Goal: Check status: Check status

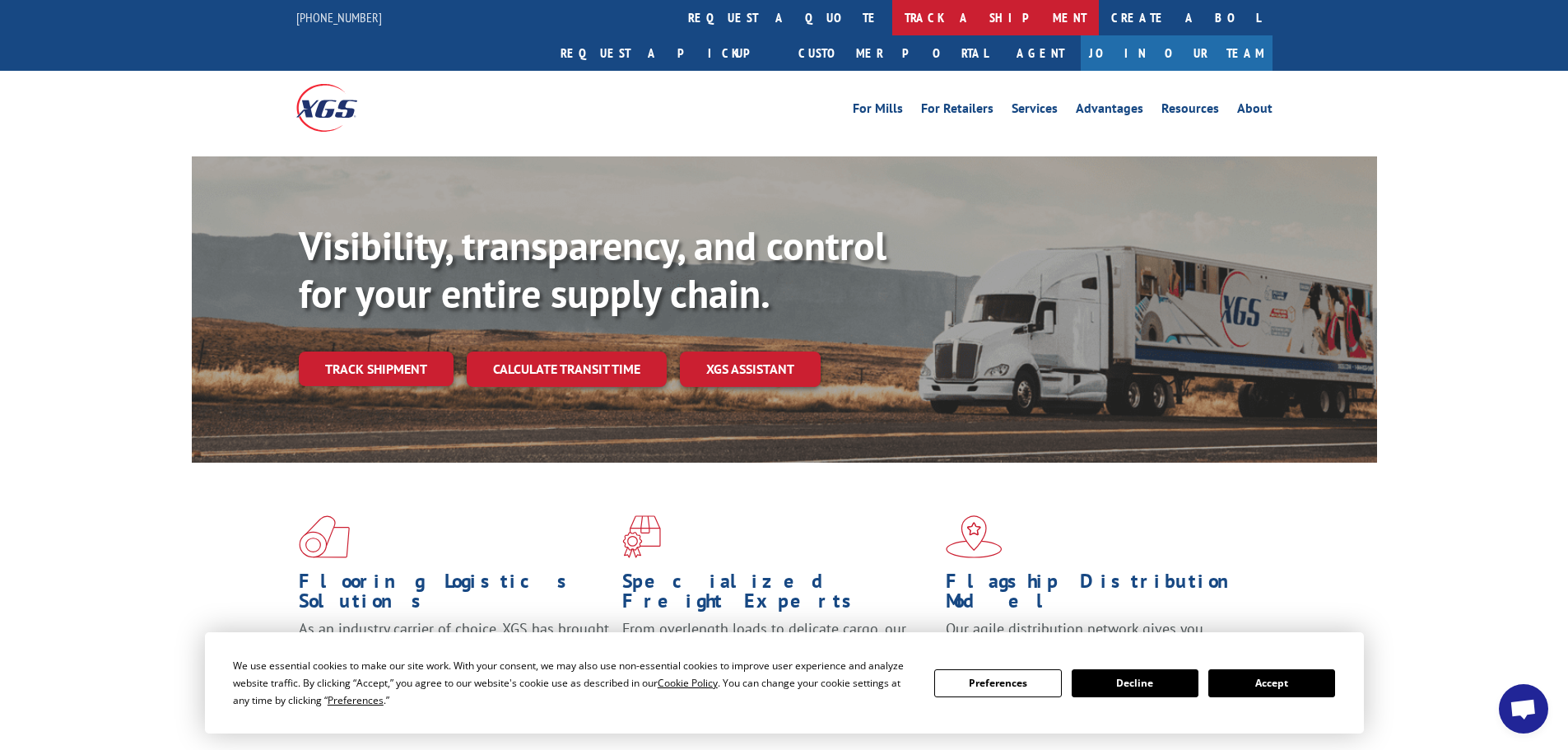
click at [892, 18] on link "track a shipment" at bounding box center [995, 17] width 206 height 35
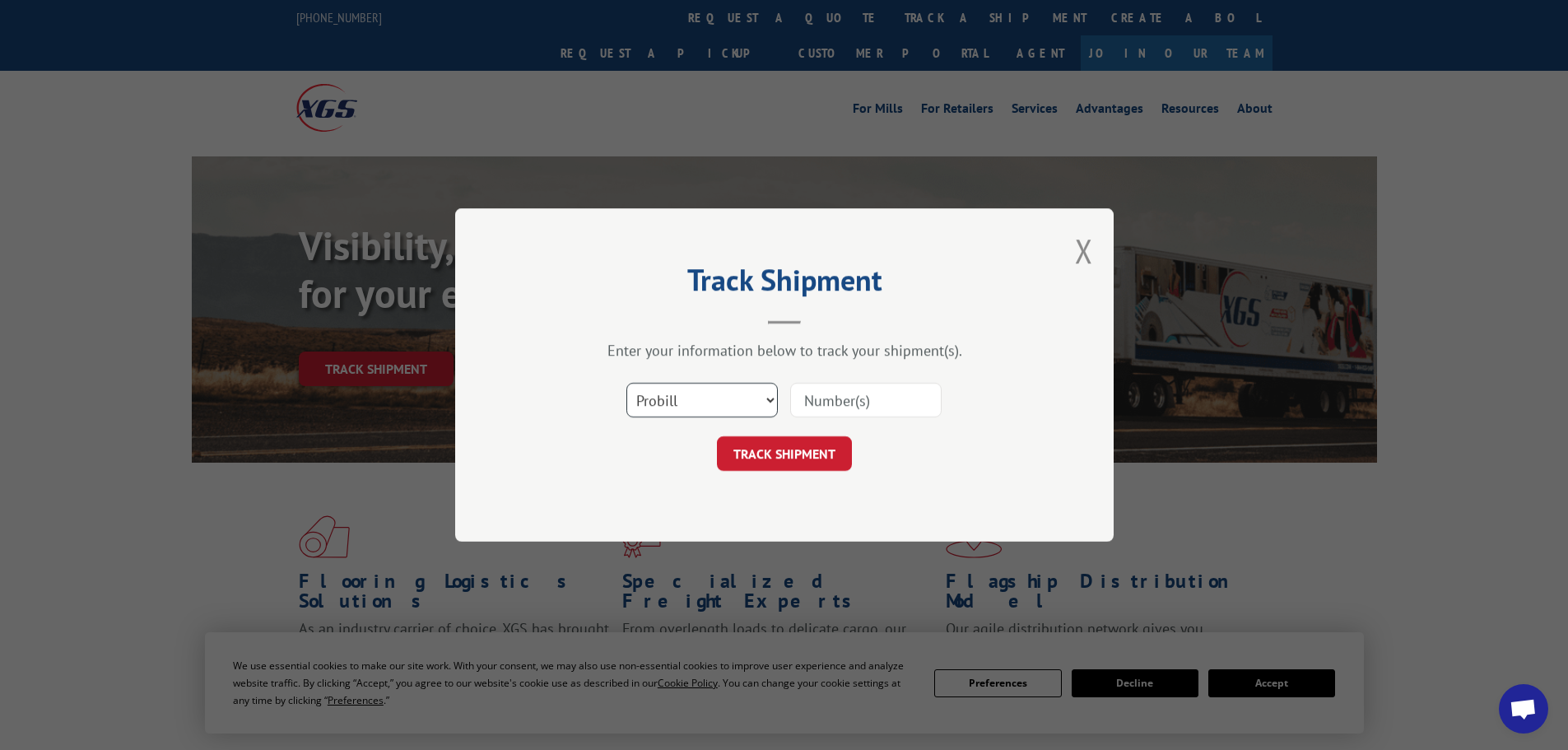
click at [770, 402] on select "Select category... Probill BOL PO" at bounding box center [702, 400] width 152 height 34
select select "bol"
click at [626, 383] on select "Select category... Probill BOL PO" at bounding box center [702, 400] width 152 height 34
click at [867, 395] on input at bounding box center [865, 400] width 152 height 34
paste input "6869556"
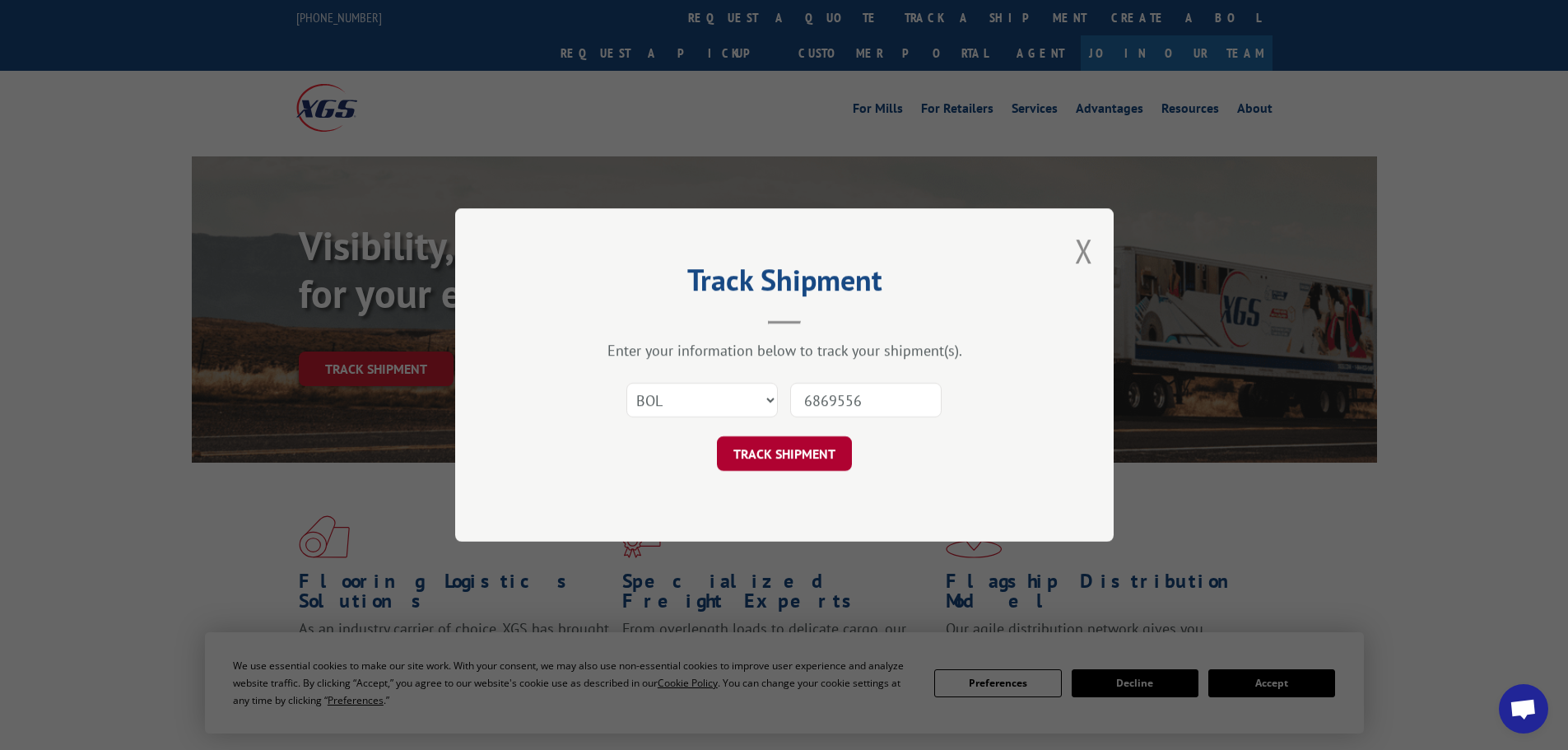
type input "6869556"
click at [803, 449] on button "TRACK SHIPMENT" at bounding box center [785, 453] width 135 height 34
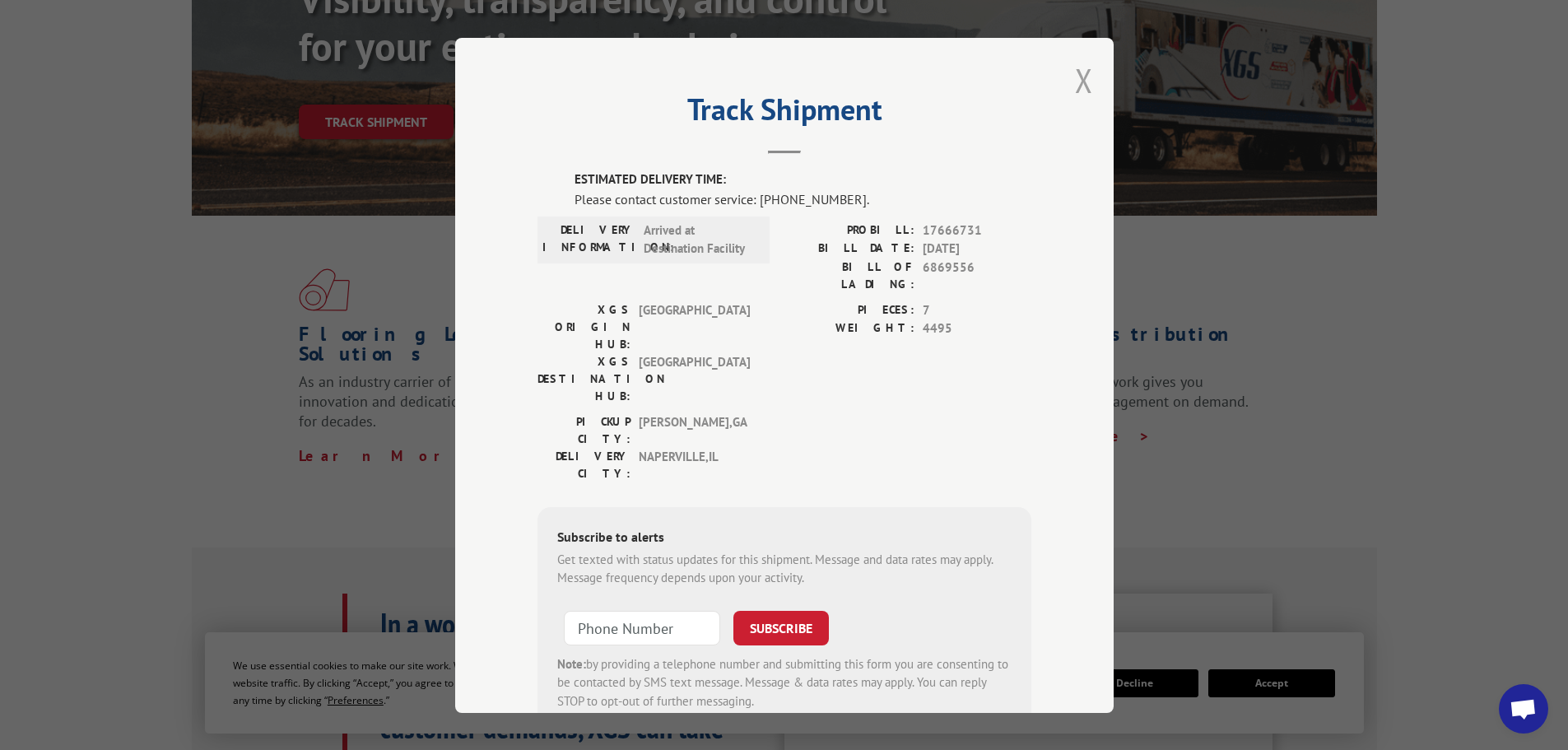
click at [1075, 80] on button "Close modal" at bounding box center [1084, 80] width 18 height 44
